Goal: Obtain resource: Download file/media

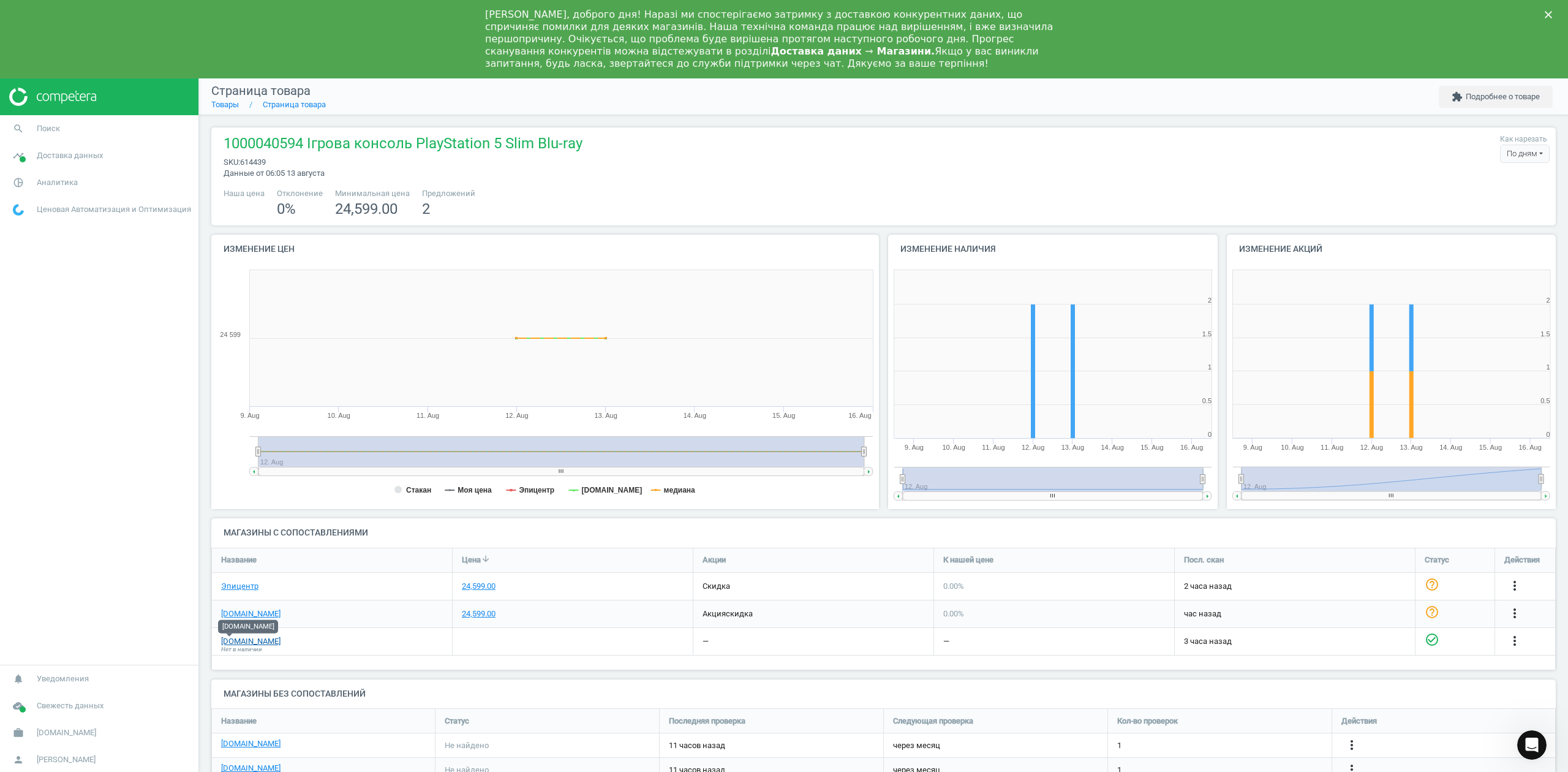
click at [229, 643] on link "[DOMAIN_NAME]" at bounding box center [251, 641] width 60 height 11
click at [227, 106] on link "Товары" at bounding box center [225, 105] width 27 height 9
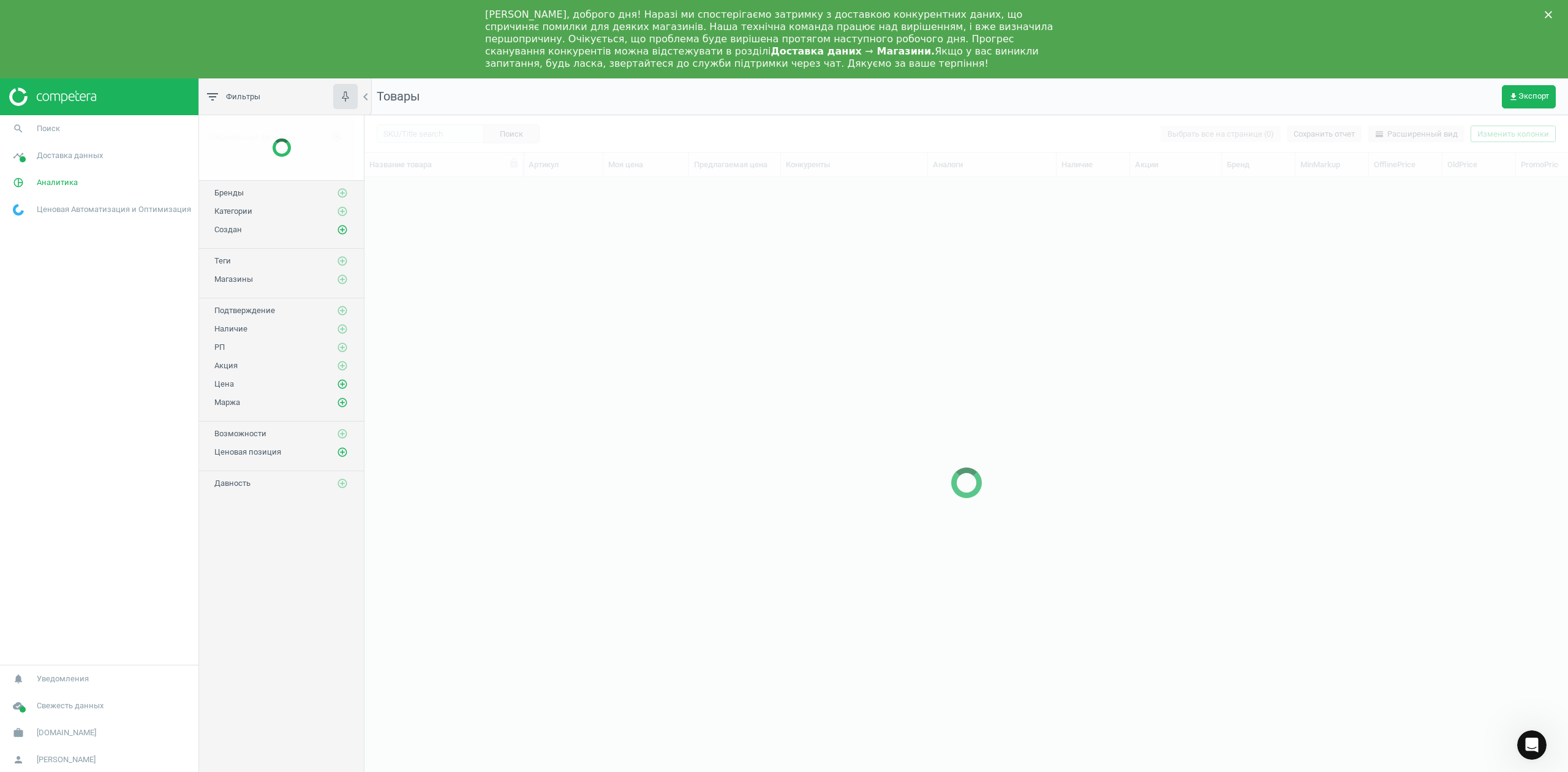
scroll to position [624, 1191]
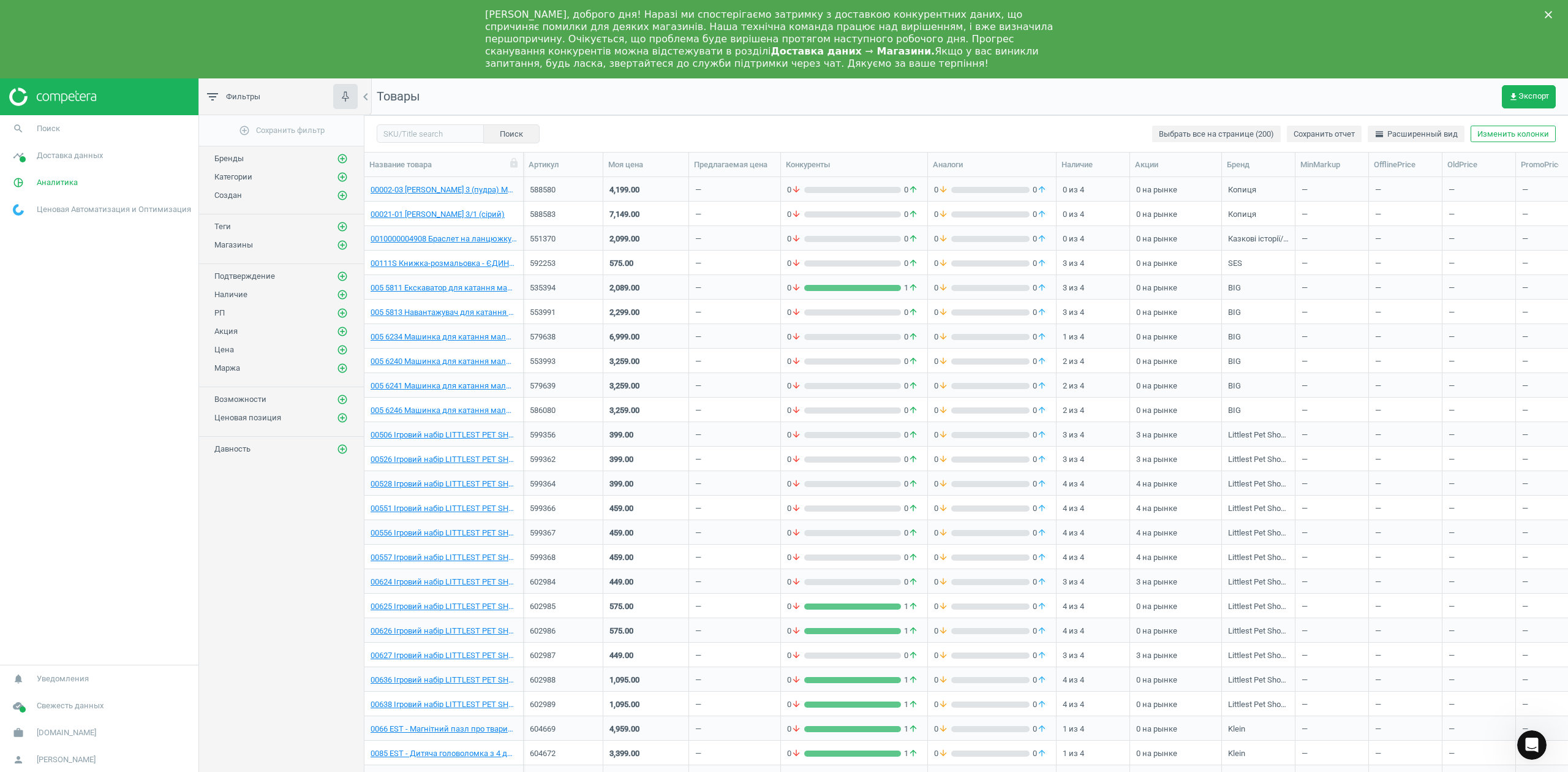
click at [1547, 11] on icon "Закрити" at bounding box center [1548, 15] width 7 height 7
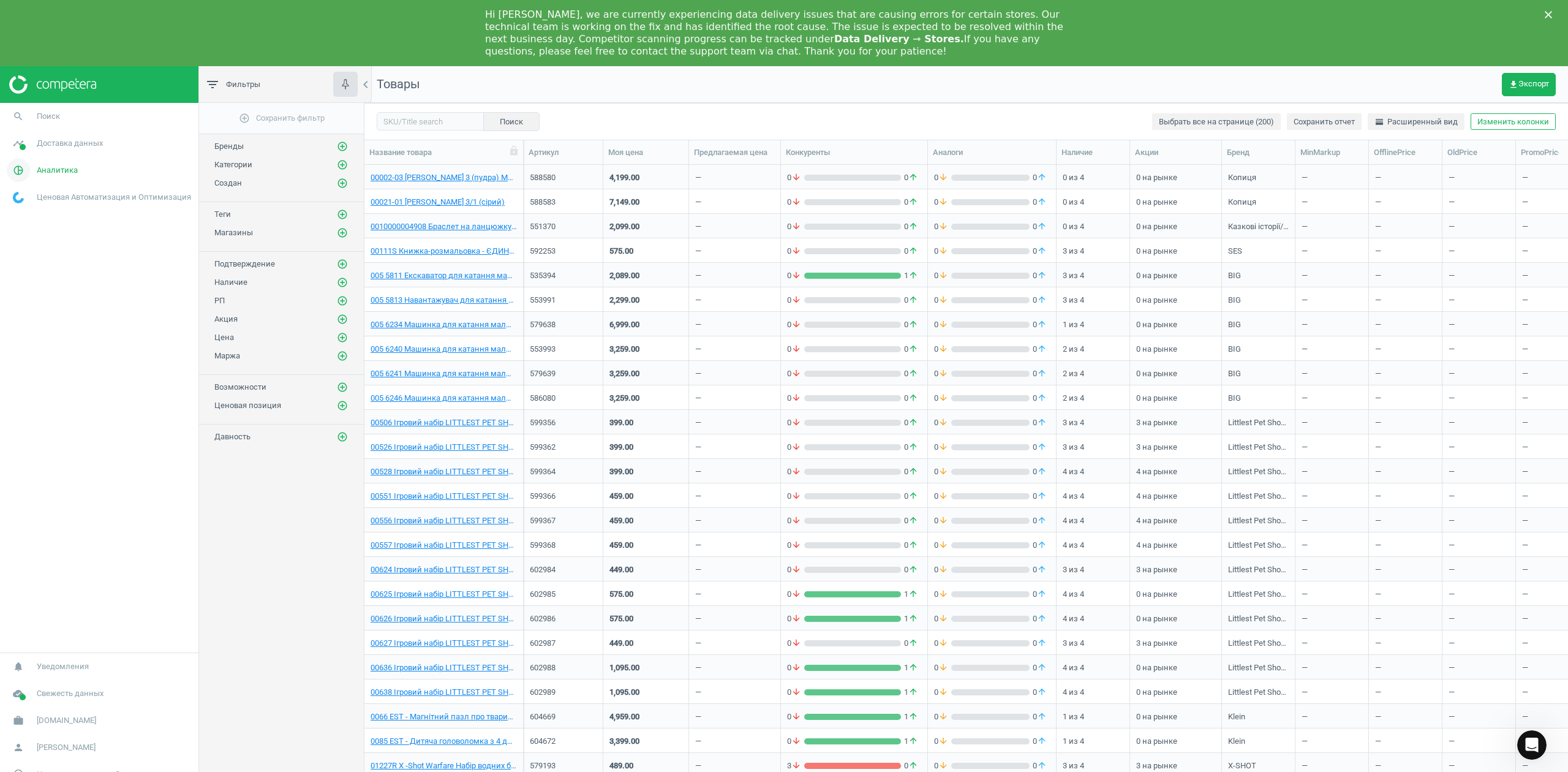
click at [35, 173] on span "pie_chart_outlined" at bounding box center [18, 170] width 37 height 27
click at [25, 137] on icon "timeline" at bounding box center [18, 143] width 24 height 24
click at [27, 246] on span "Магазины" at bounding box center [30, 243] width 34 height 10
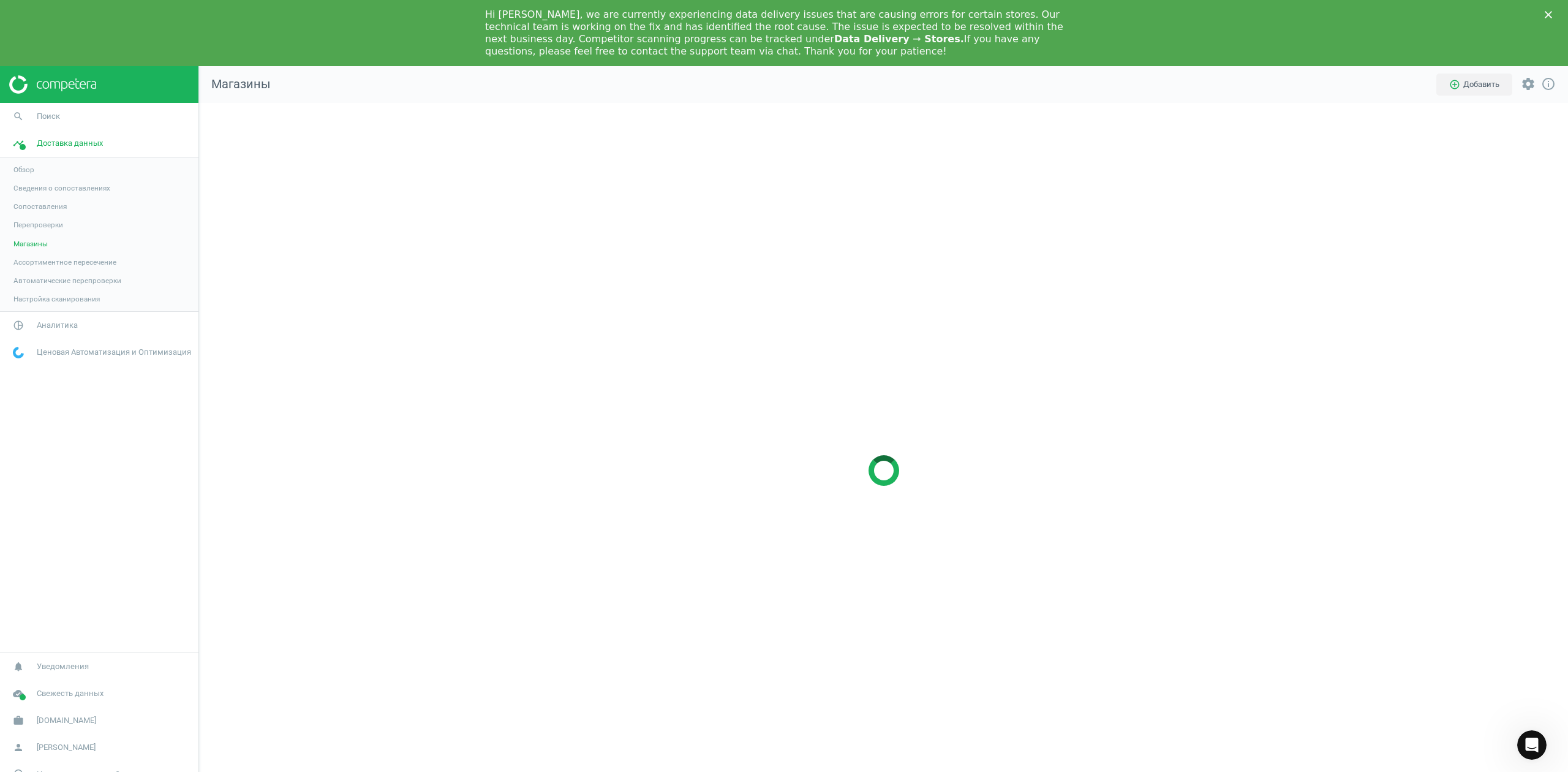
scroll to position [761, 1393]
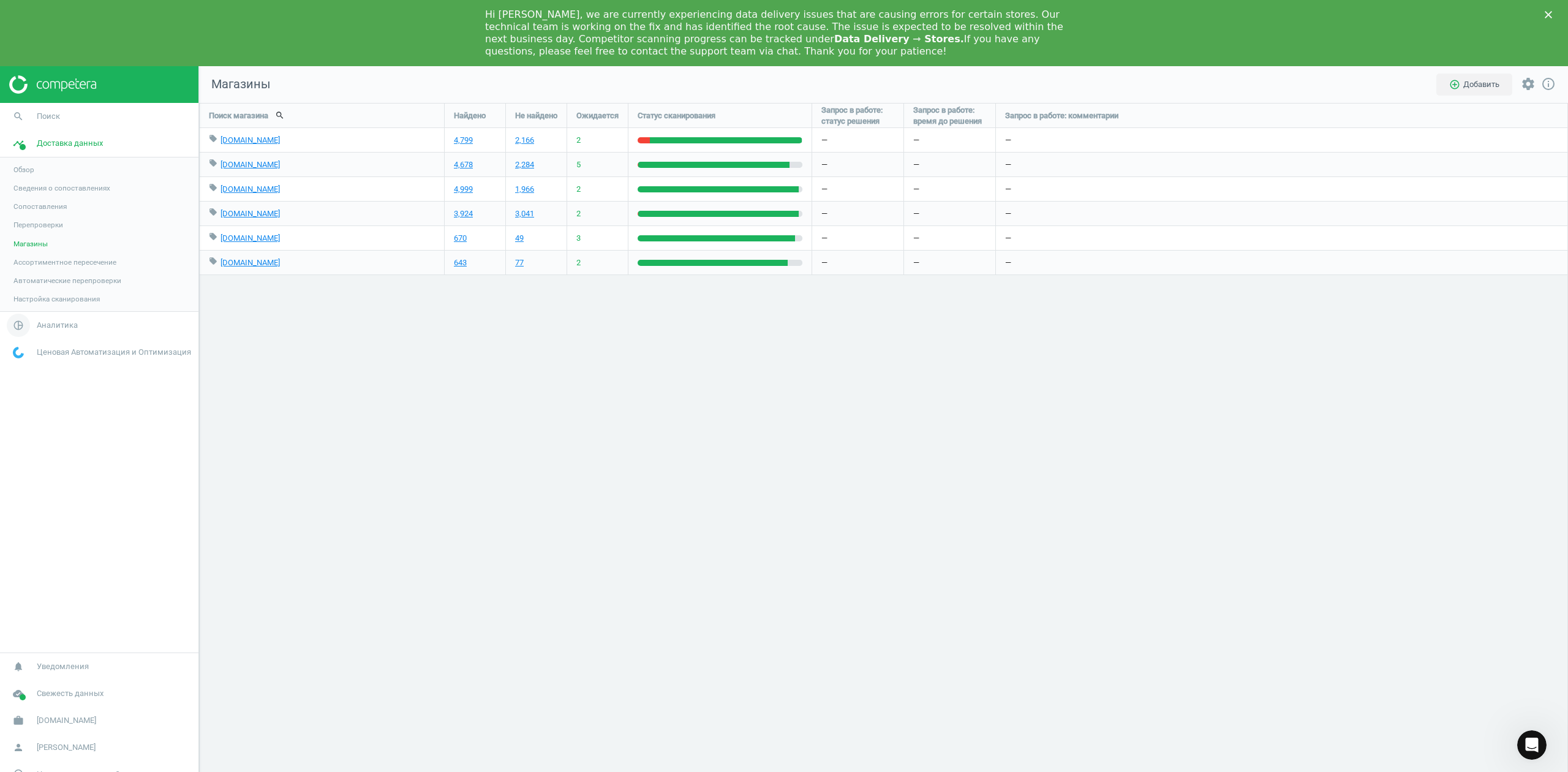
click at [47, 323] on span "Аналитика" at bounding box center [57, 325] width 41 height 11
click at [25, 212] on span "Товары" at bounding box center [25, 214] width 25 height 10
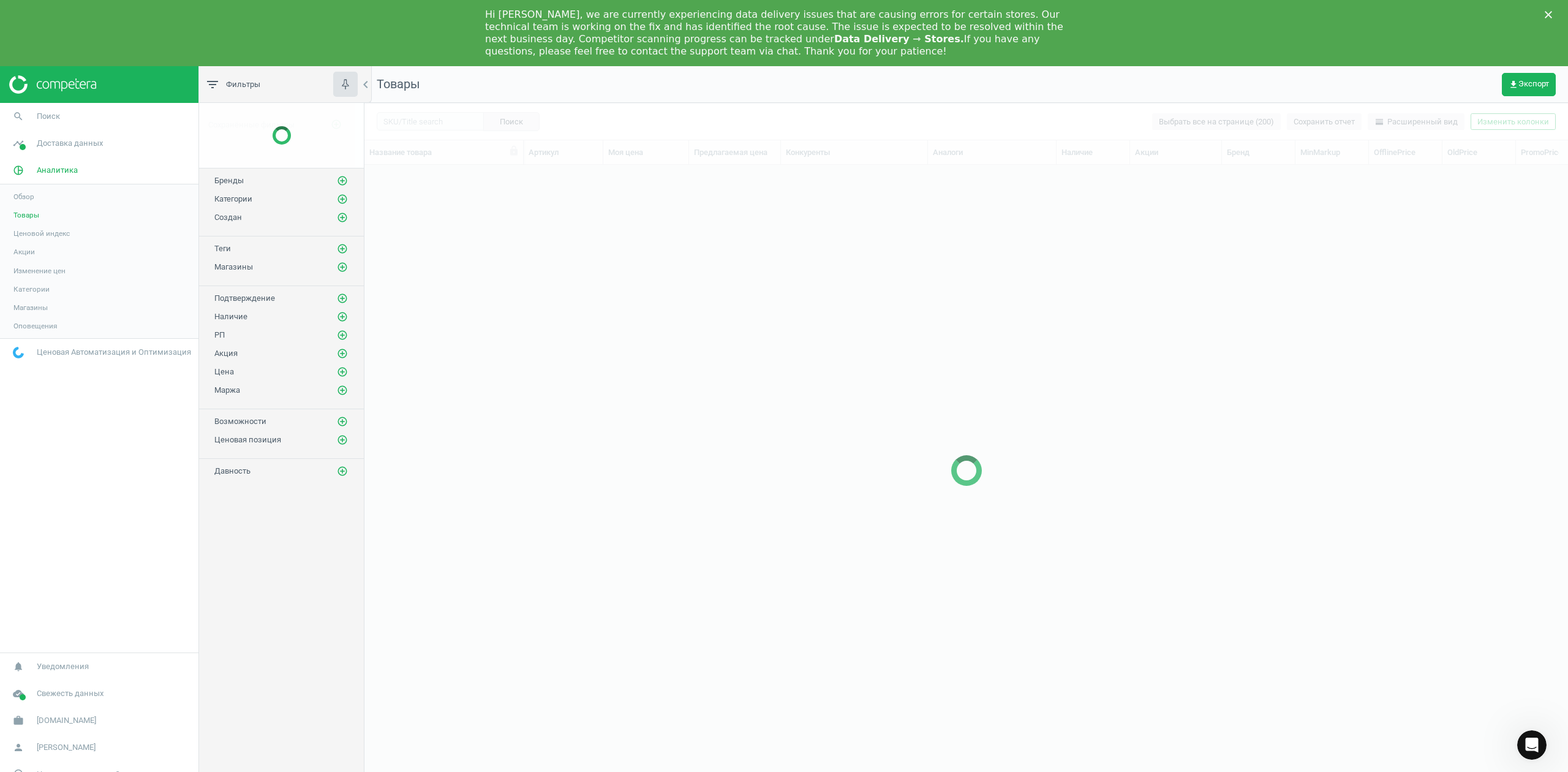
scroll to position [624, 1191]
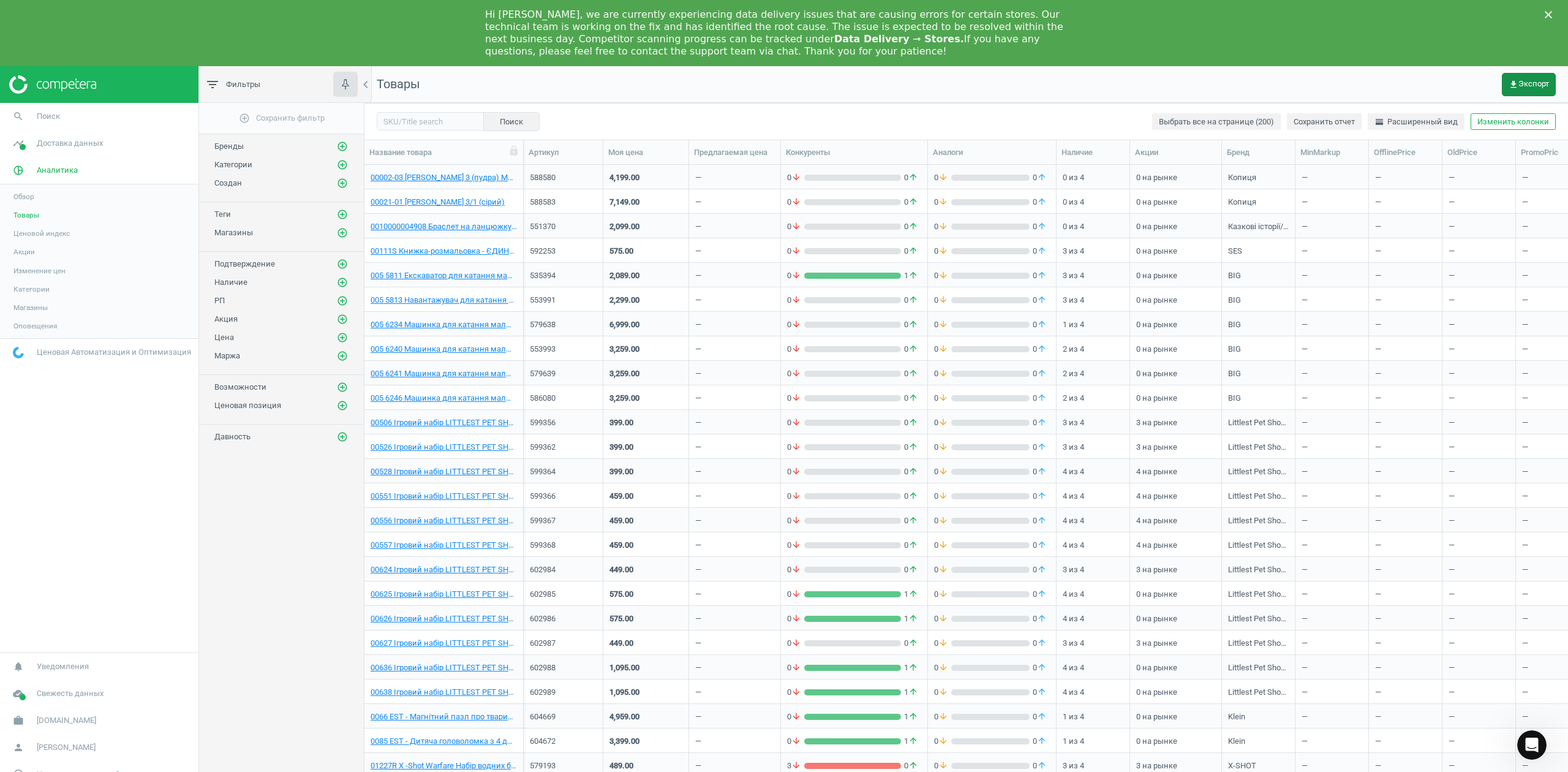
click at [1528, 80] on span "get_app Экспорт" at bounding box center [1528, 84] width 40 height 10
click at [1382, 139] on button "insert_drive_file Короткий отчет (Excel)" at bounding box center [1448, 136] width 213 height 24
click at [1531, 82] on span "get_app Экспорт" at bounding box center [1528, 84] width 40 height 10
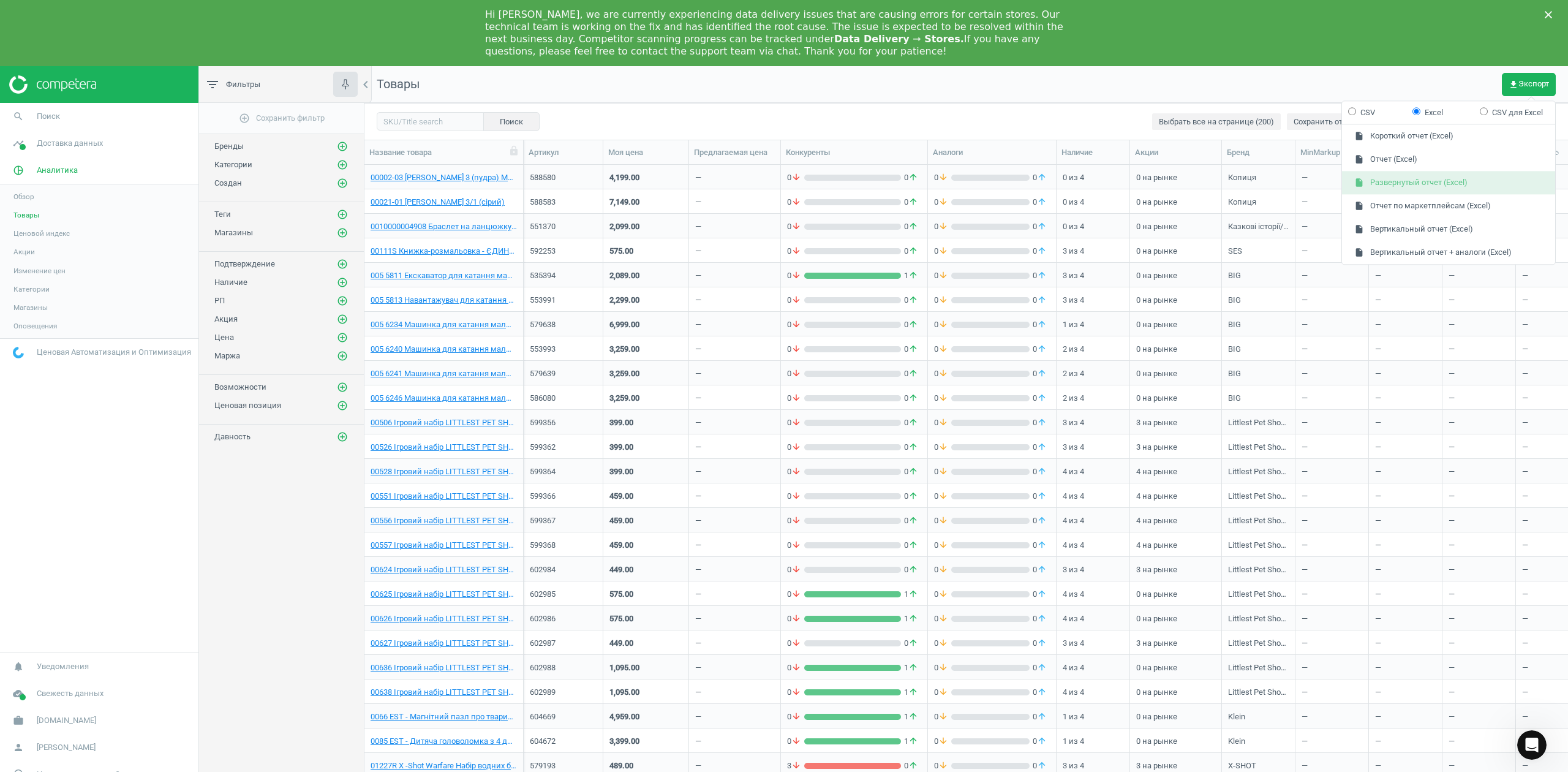
click at [1389, 184] on button "insert_drive_file Развернутый отчет (Excel)" at bounding box center [1448, 183] width 213 height 24
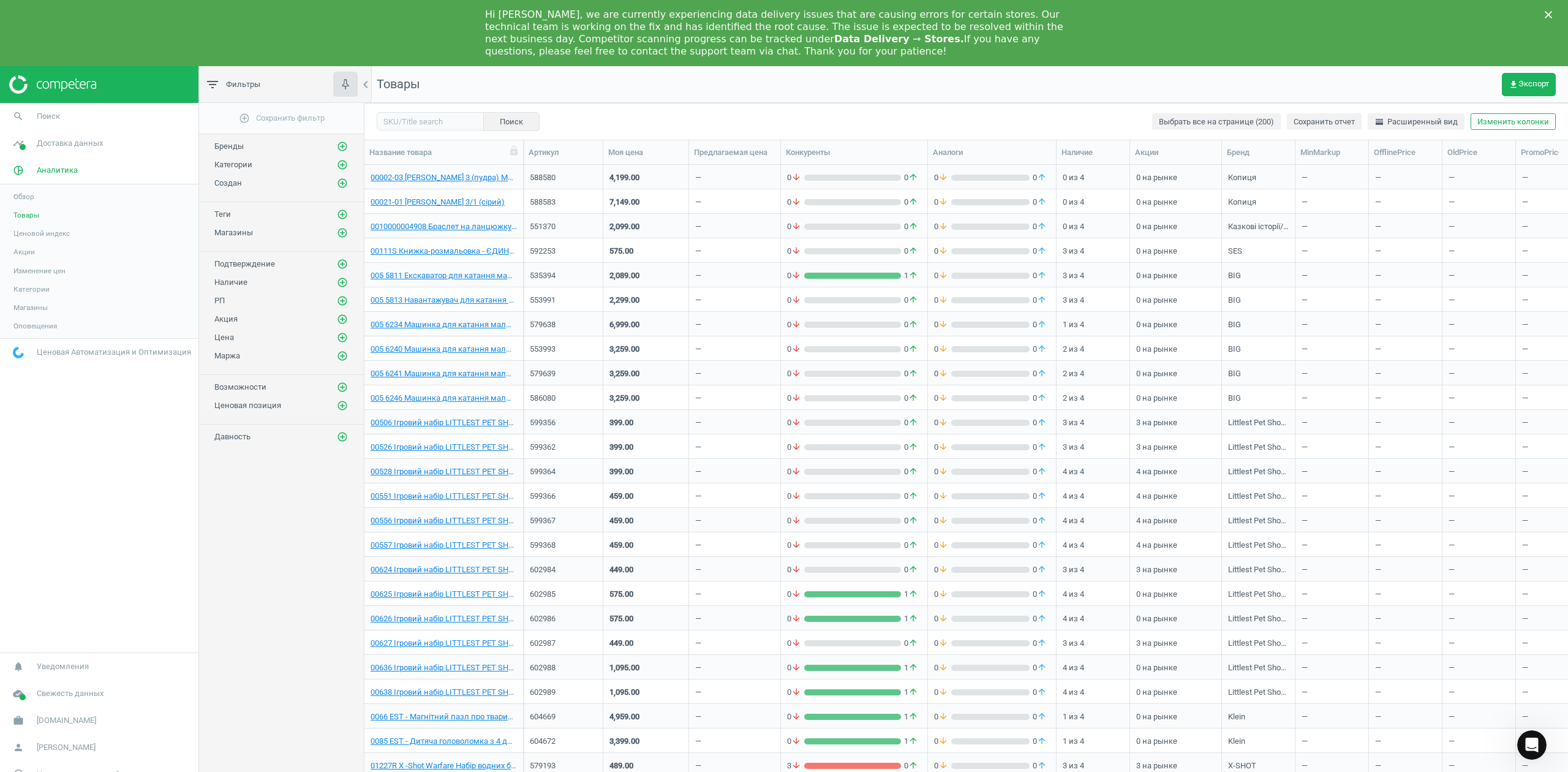
click at [1549, 13] on polygon "Закрити" at bounding box center [1548, 15] width 7 height 7
